Goal: Transaction & Acquisition: Obtain resource

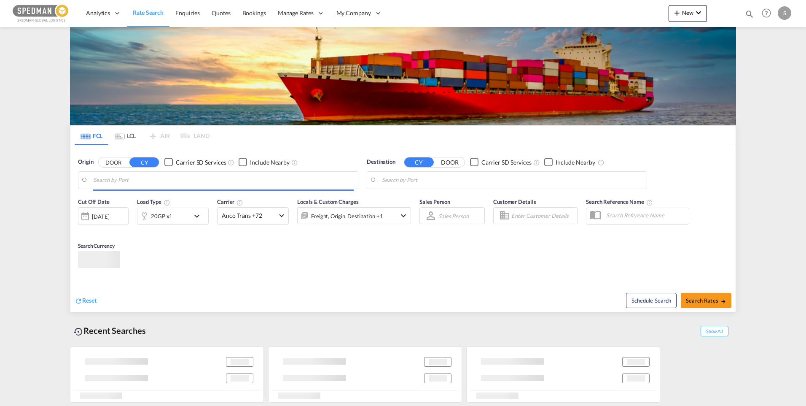
type input "[GEOGRAPHIC_DATA] ([GEOGRAPHIC_DATA]), [GEOGRAPHIC_DATA]"
type input "Jawaharlal Nehru (Nhava Sheva), INNSA"
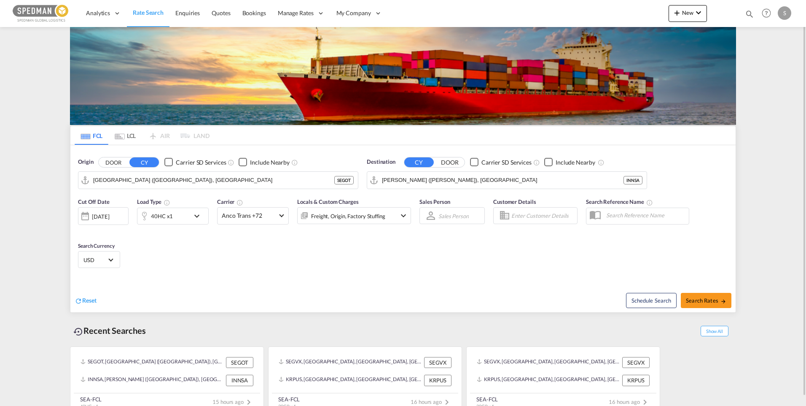
click at [202, 219] on md-icon "icon-chevron-down" at bounding box center [199, 216] width 14 height 10
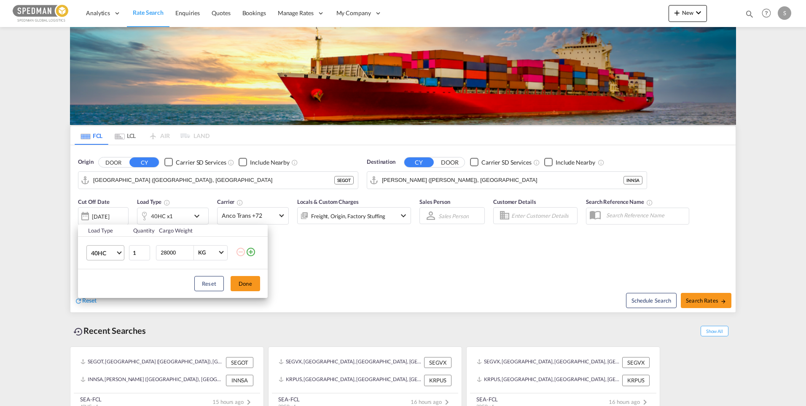
click at [120, 257] on md-select-value "40HC" at bounding box center [107, 252] width 34 height 14
click at [107, 212] on md-option "20GP" at bounding box center [112, 212] width 57 height 20
drag, startPoint x: 183, startPoint y: 256, endPoint x: 142, endPoint y: 245, distance: 42.0
click at [142, 245] on tr "20GP 1 28000 KG KG" at bounding box center [173, 252] width 190 height 32
type input "20000"
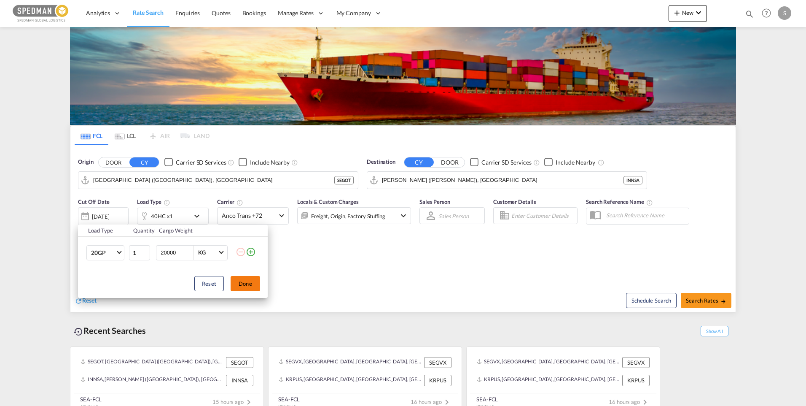
click at [247, 281] on button "Done" at bounding box center [246, 283] width 30 height 15
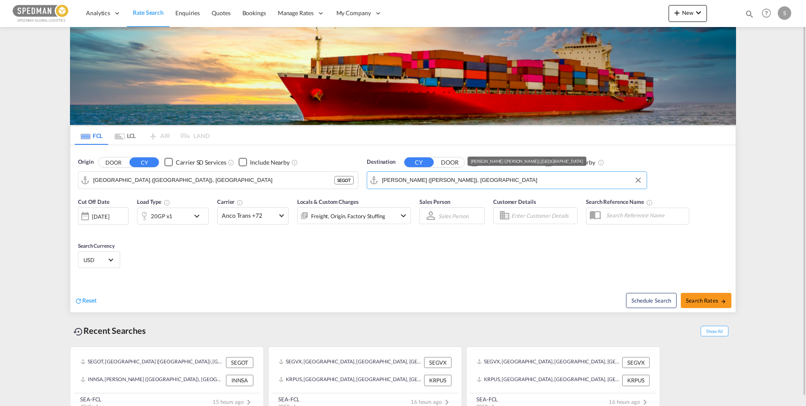
drag, startPoint x: 496, startPoint y: 182, endPoint x: 308, endPoint y: 183, distance: 188.0
click at [308, 183] on div "Origin DOOR CY Carrier SD Services Include Nearby Gothenburg (Goteborg), SEGOT …" at bounding box center [402, 169] width 665 height 48
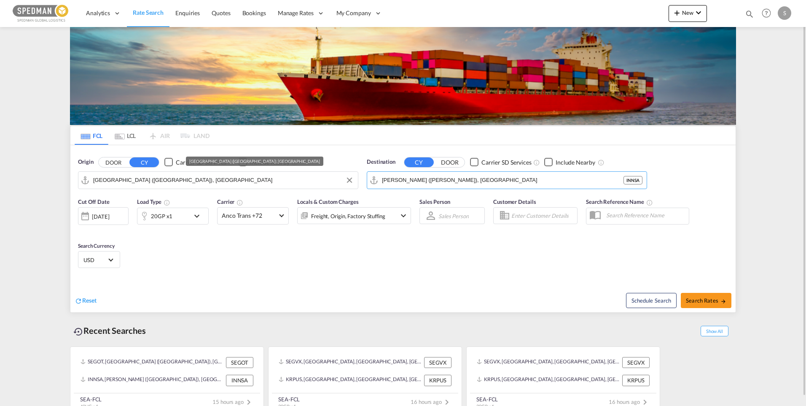
drag, startPoint x: 489, startPoint y: 182, endPoint x: 301, endPoint y: 184, distance: 188.0
click at [301, 184] on div "Origin DOOR CY Carrier SD Services Include Nearby Gothenburg (Goteborg), SEGOT …" at bounding box center [402, 169] width 665 height 48
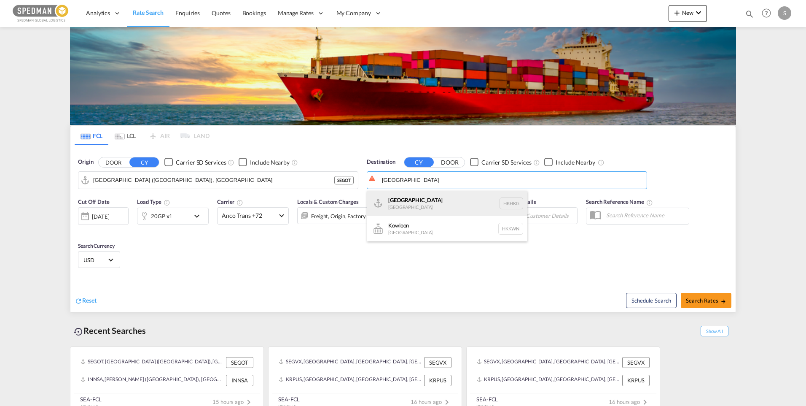
click at [425, 204] on div "Hong Kong Hong Kong HKHKG" at bounding box center [447, 203] width 160 height 25
type input "[GEOGRAPHIC_DATA], HKHKG"
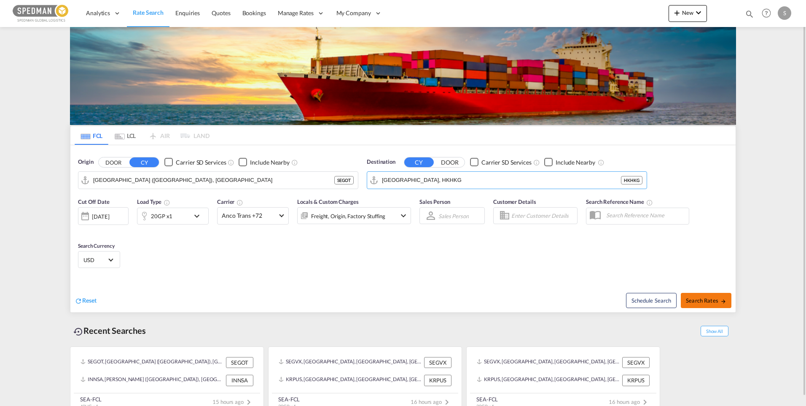
click at [703, 304] on button "Search Rates" at bounding box center [706, 300] width 51 height 15
type input "SEGOT to HKHKG / 2 Sep 2025"
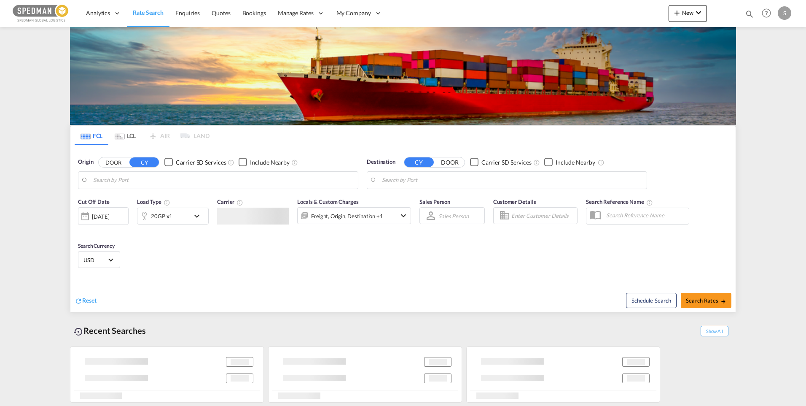
type input "[GEOGRAPHIC_DATA] ([GEOGRAPHIC_DATA]), [GEOGRAPHIC_DATA]"
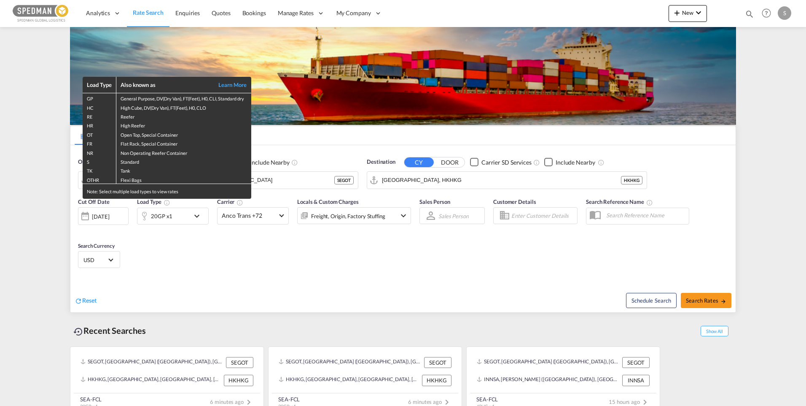
click at [453, 177] on div "Load Type Also known as Learn More GP General Purpose, DV(Dry Van), FT(Feet), H…" at bounding box center [403, 203] width 806 height 406
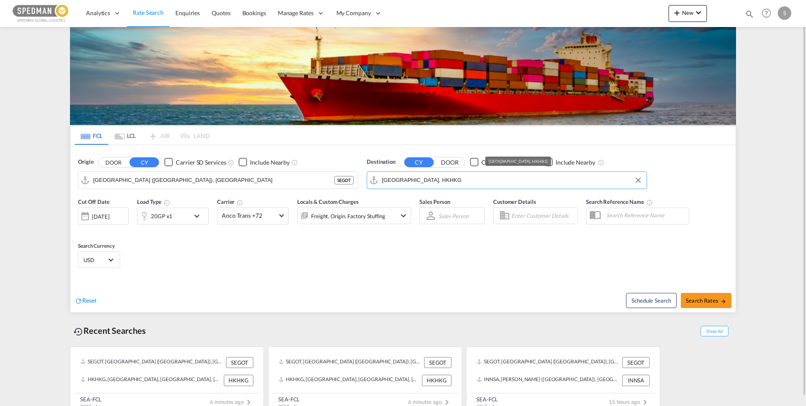
drag, startPoint x: 439, startPoint y: 180, endPoint x: 349, endPoint y: 175, distance: 90.8
click at [349, 175] on div "Origin DOOR CY Carrier SD Services Include Nearby [GEOGRAPHIC_DATA] ([GEOGRAPHI…" at bounding box center [402, 169] width 665 height 48
drag, startPoint x: 432, startPoint y: 180, endPoint x: 282, endPoint y: 169, distance: 150.0
click at [282, 169] on div "Origin DOOR CY Carrier SD Services Include Nearby [GEOGRAPHIC_DATA] ([GEOGRAPHI…" at bounding box center [402, 169] width 665 height 48
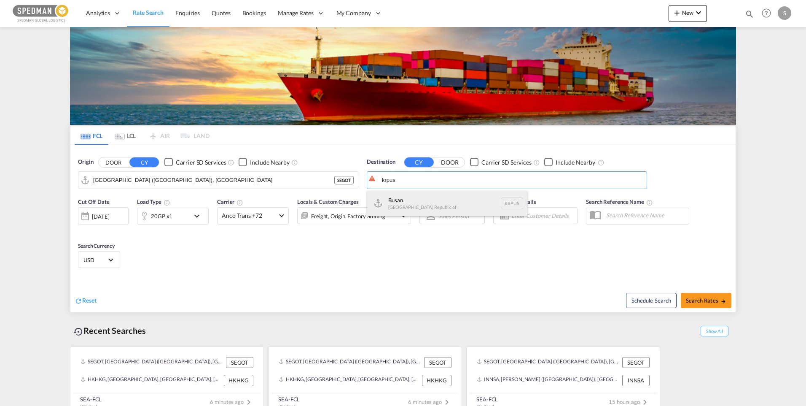
click at [413, 203] on div "Busan Korea, Republic of KRPUS" at bounding box center [447, 203] width 160 height 25
type input "Busan, KRPUS"
click at [193, 213] on md-icon "icon-chevron-down" at bounding box center [199, 216] width 14 height 10
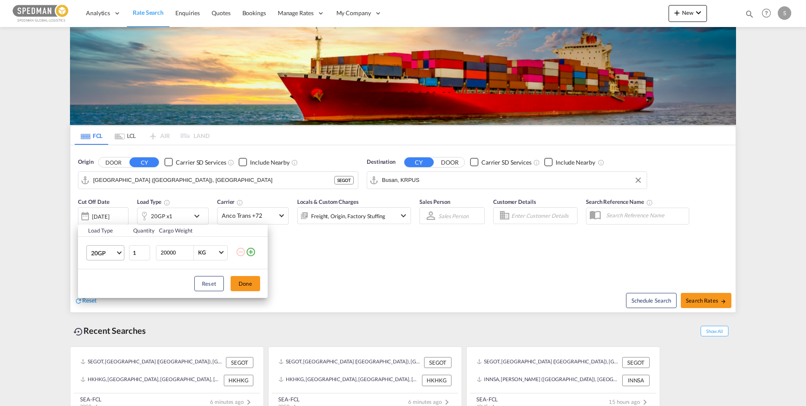
click at [121, 257] on md-select-value "20GP" at bounding box center [107, 252] width 34 height 14
click at [101, 295] on div "40HC" at bounding box center [99, 293] width 16 height 8
drag, startPoint x: 180, startPoint y: 253, endPoint x: 149, endPoint y: 248, distance: 32.0
click at [149, 248] on tr "40HC 1 20000 KG KG" at bounding box center [173, 252] width 190 height 32
type input "25000"
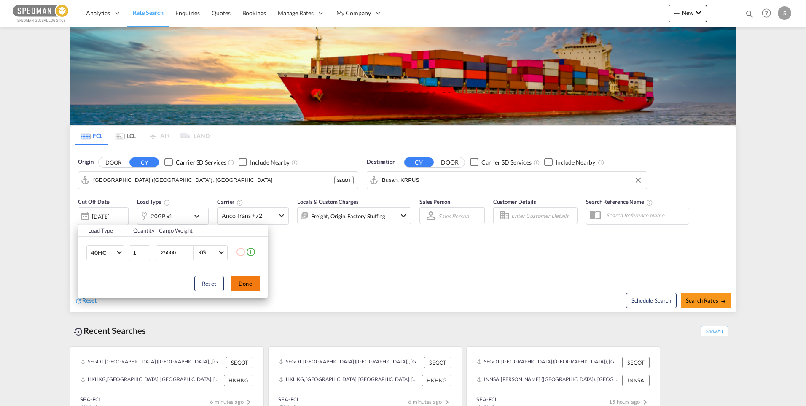
click at [245, 282] on button "Done" at bounding box center [246, 283] width 30 height 15
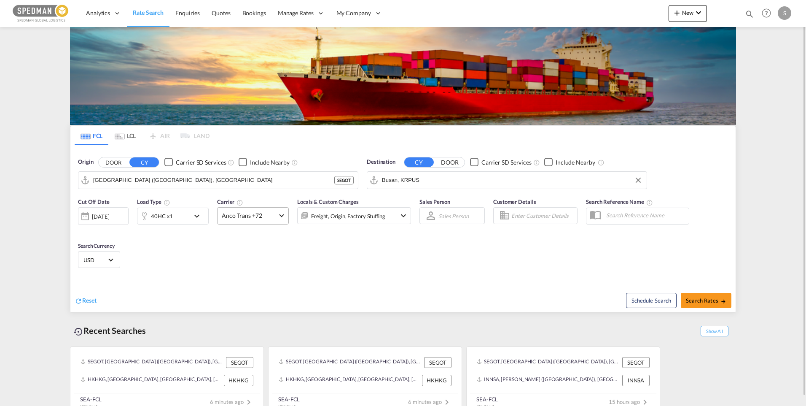
click at [288, 216] on md-select-value "Anco Trans +72" at bounding box center [253, 215] width 71 height 16
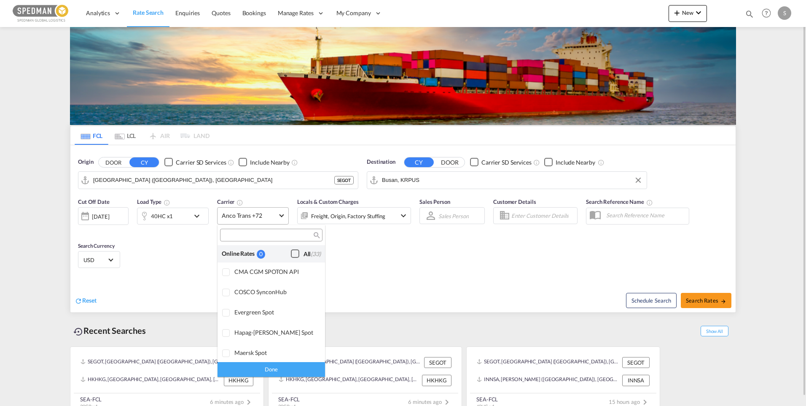
scroll to position [657, 0]
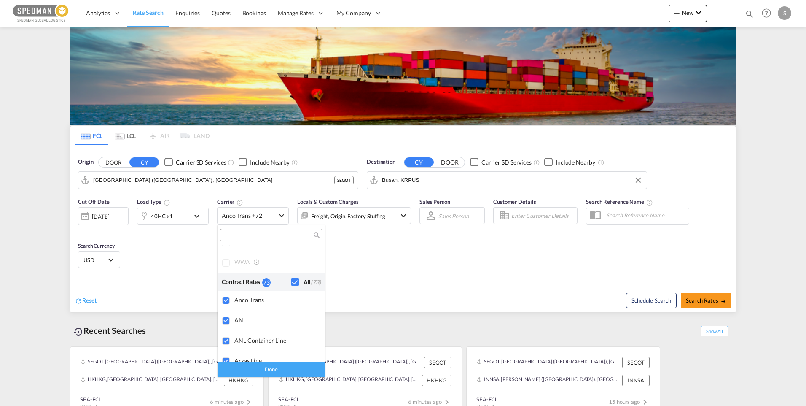
click at [285, 217] on md-backdrop at bounding box center [403, 203] width 806 height 406
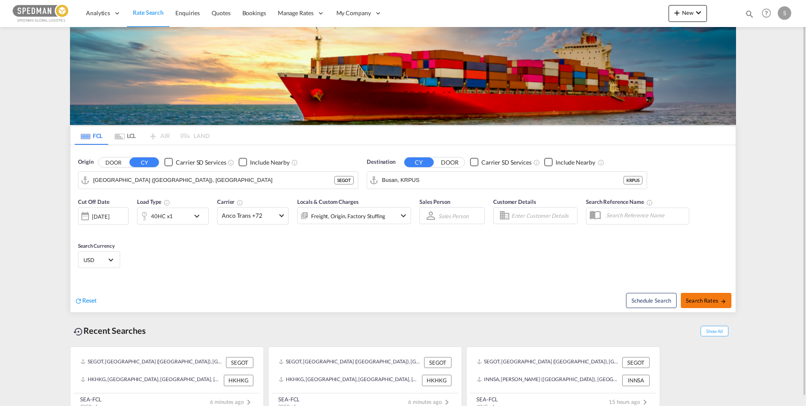
click at [702, 304] on button "Search Rates" at bounding box center [706, 300] width 51 height 15
type input "SEGOT to KRPUS / [DATE]"
